Goal: Task Accomplishment & Management: Manage account settings

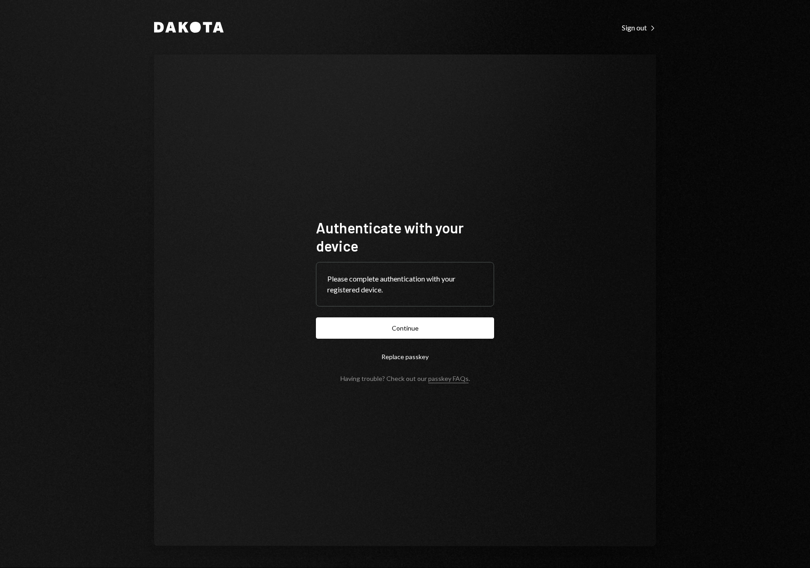
click at [413, 336] on button "Continue" at bounding box center [405, 328] width 178 height 21
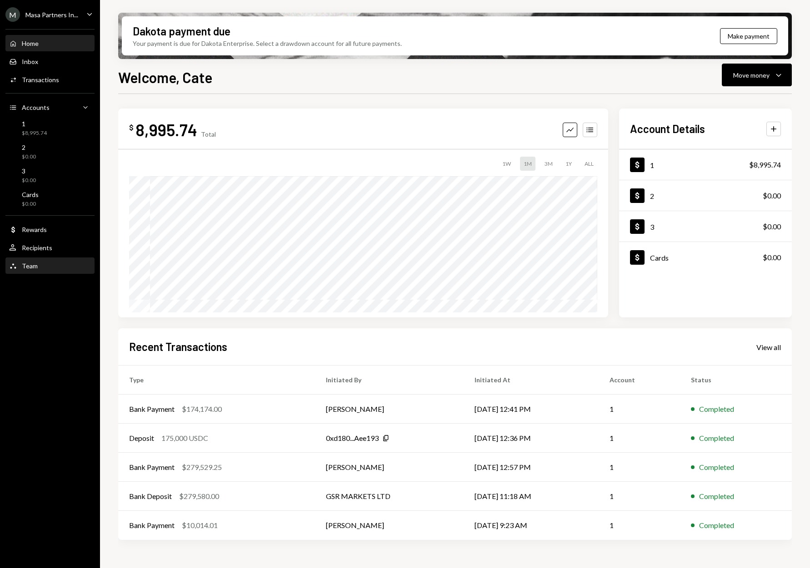
click at [48, 261] on div "Team Team" at bounding box center [50, 265] width 82 height 15
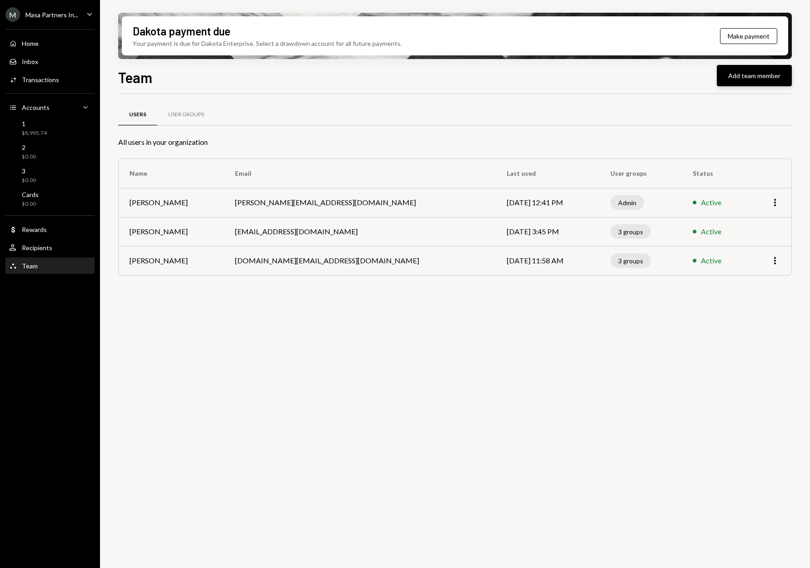
click at [741, 83] on button "Add team member" at bounding box center [753, 75] width 75 height 21
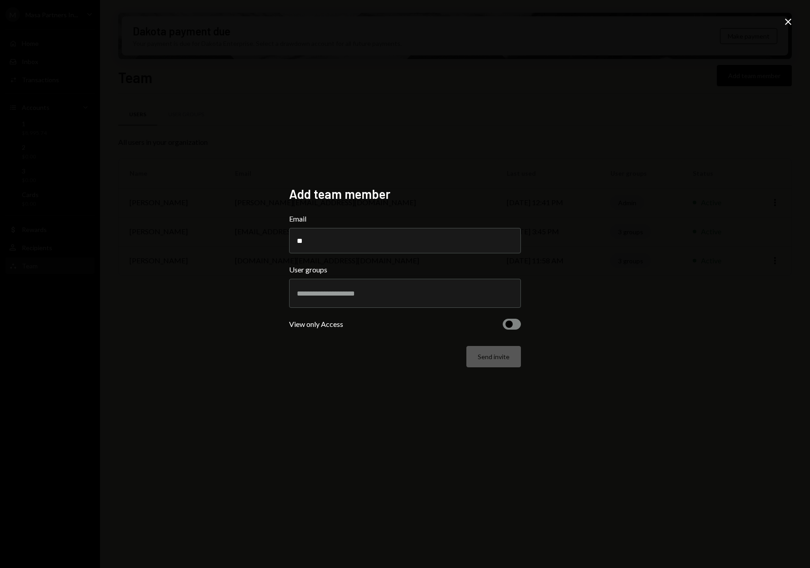
type input "*"
paste input "**********"
type input "**********"
click at [420, 296] on input "text" at bounding box center [405, 293] width 216 height 8
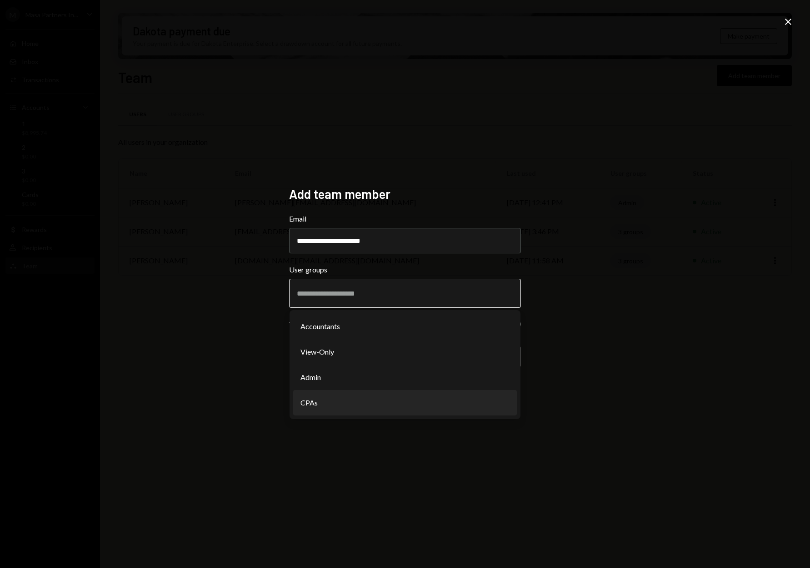
click at [404, 391] on li "CPAs" at bounding box center [405, 402] width 224 height 25
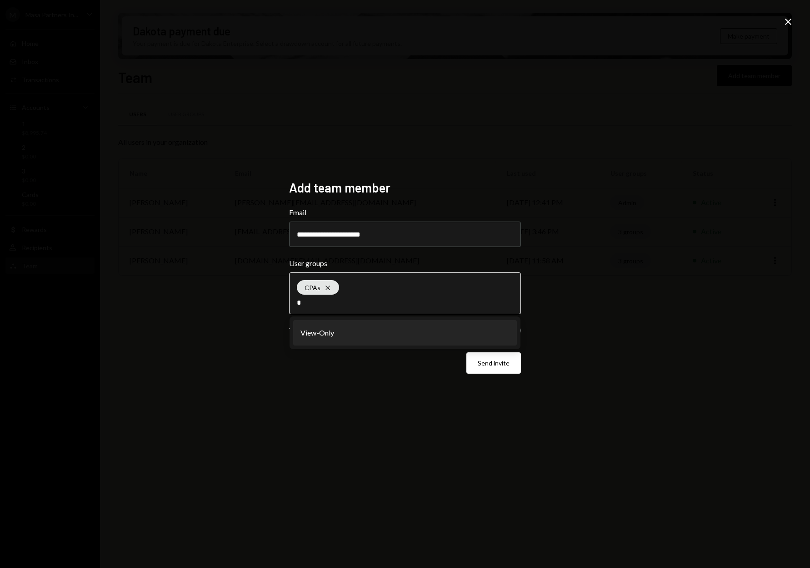
type input "*"
click at [423, 337] on li "View-Only" at bounding box center [405, 332] width 224 height 25
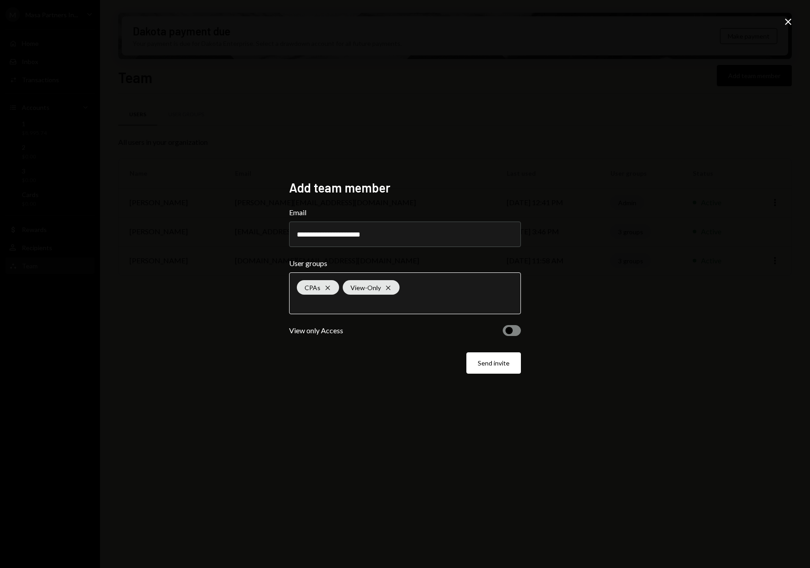
click at [418, 302] on input "text" at bounding box center [405, 302] width 216 height 8
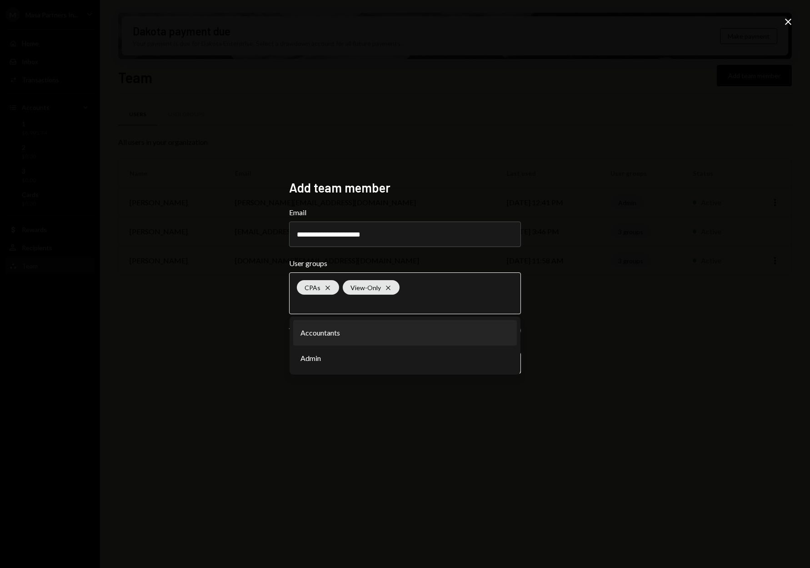
click at [388, 330] on li "Accountants" at bounding box center [405, 332] width 224 height 25
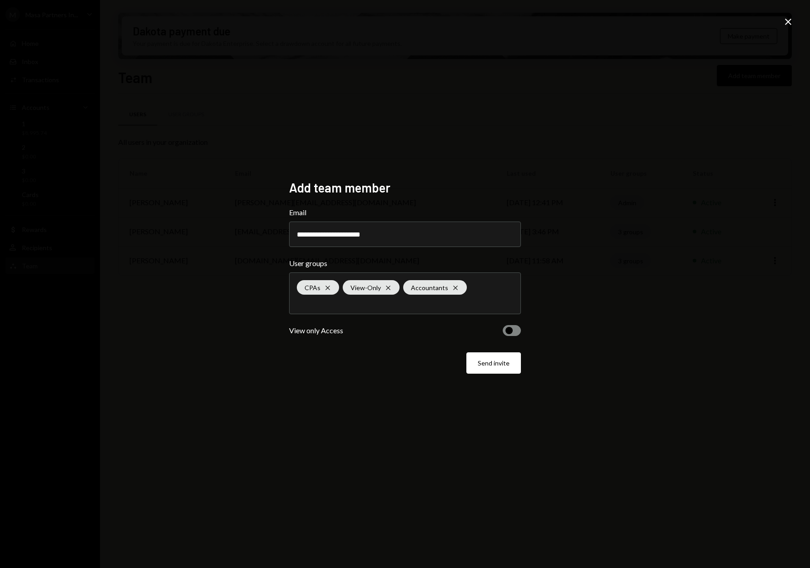
click at [498, 369] on button "Send invite" at bounding box center [493, 363] width 55 height 21
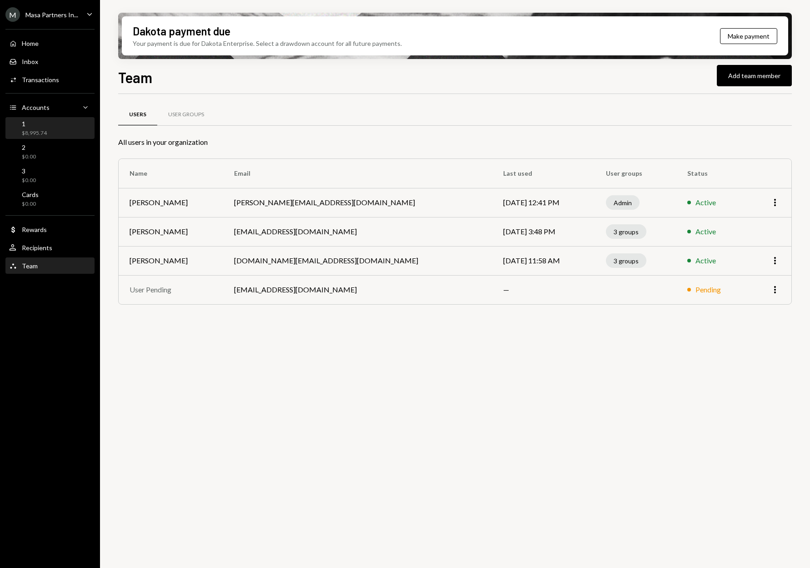
click at [48, 126] on div "1 $8,995.74" at bounding box center [50, 128] width 82 height 17
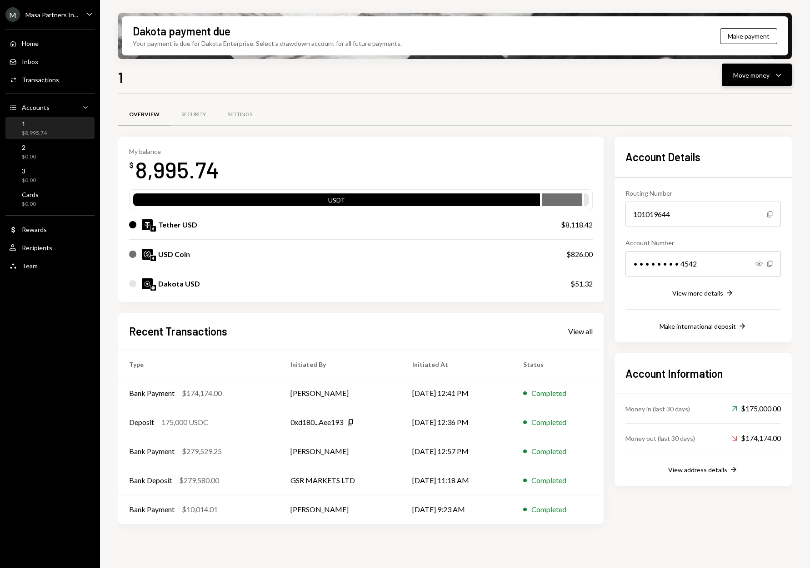
click at [747, 76] on div "Move money" at bounding box center [751, 75] width 36 height 10
click at [731, 104] on div "Send" at bounding box center [749, 103] width 66 height 10
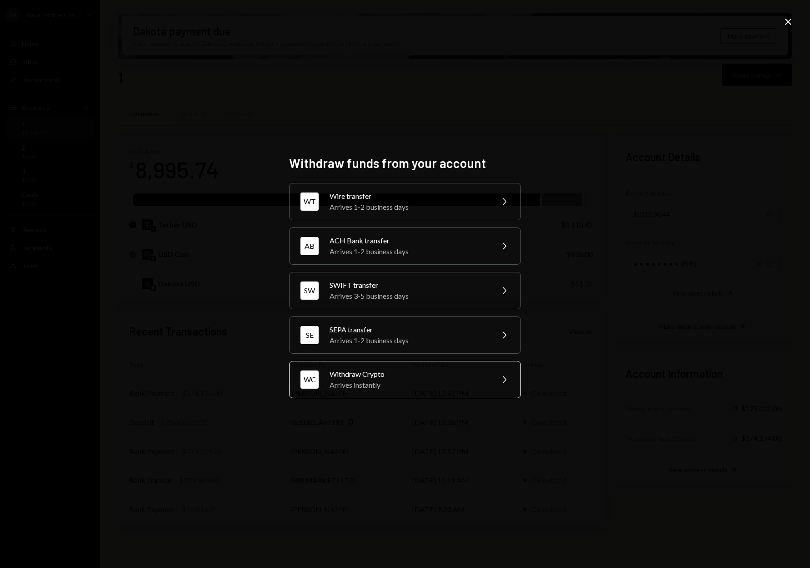
click at [432, 388] on div "Arrives instantly" at bounding box center [408, 385] width 158 height 11
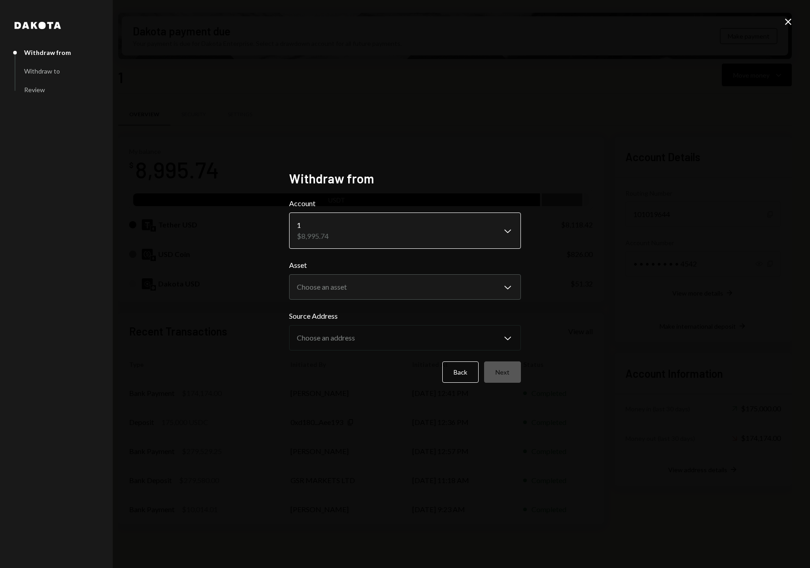
click at [384, 238] on body "M Masa Partners In... Caret Down Home Home Inbox Inbox Activities Transactions …" at bounding box center [405, 284] width 810 height 568
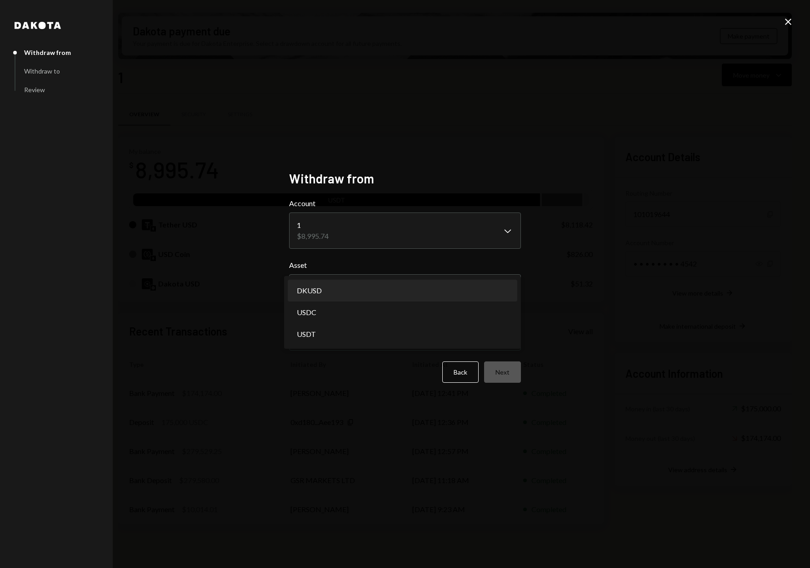
click at [382, 289] on body "M Masa Partners In... Caret Down Home Home Inbox Inbox Activities Transactions …" at bounding box center [405, 284] width 810 height 568
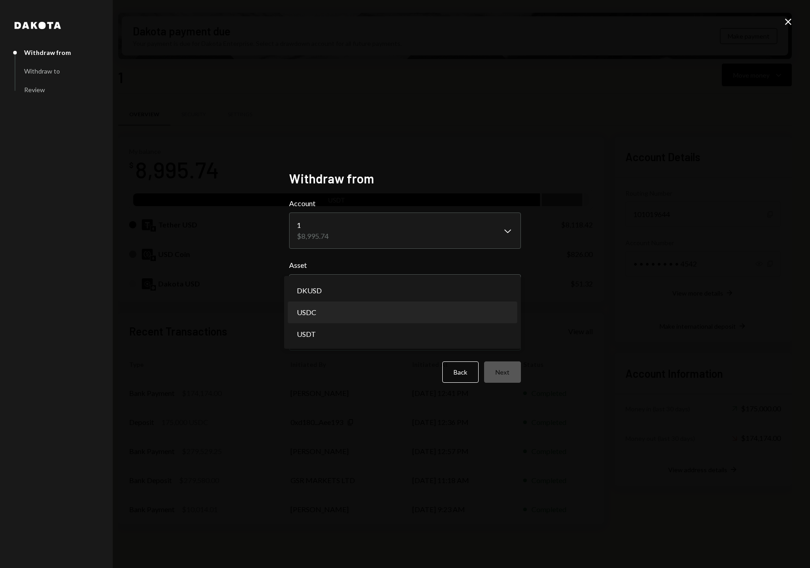
select select "****"
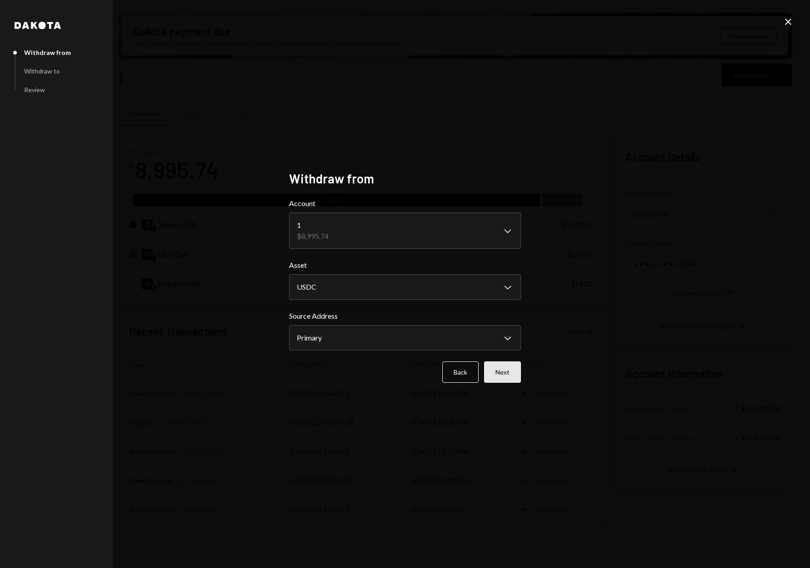
click at [506, 379] on button "Next" at bounding box center [502, 372] width 37 height 21
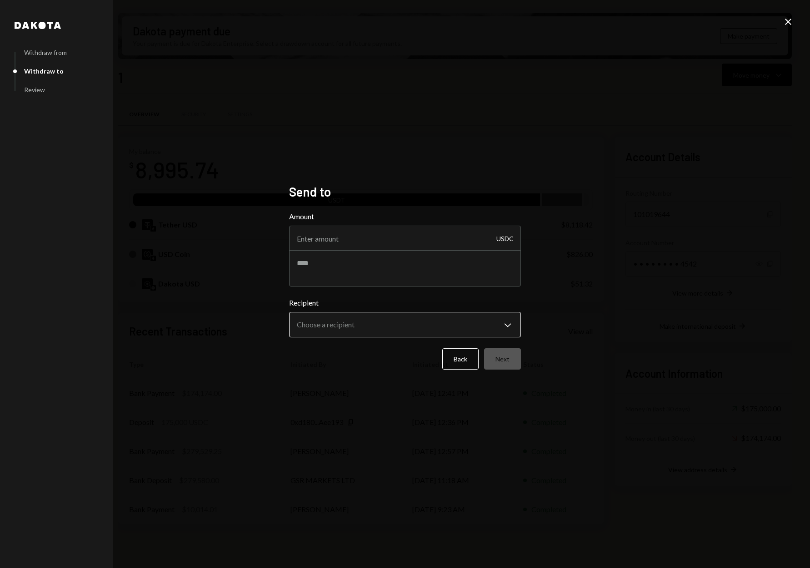
click at [374, 326] on body "M Masa Partners In... Caret Down Home Home Inbox Inbox Activities Transactions …" at bounding box center [405, 284] width 810 height 568
click at [598, 342] on div "**********" at bounding box center [405, 284] width 810 height 568
click at [424, 248] on input "Amount" at bounding box center [405, 238] width 232 height 25
type input "5480.88"
click at [347, 264] on div "Amount 5480.88 USDC" at bounding box center [405, 248] width 232 height 75
